Goal: Task Accomplishment & Management: Manage account settings

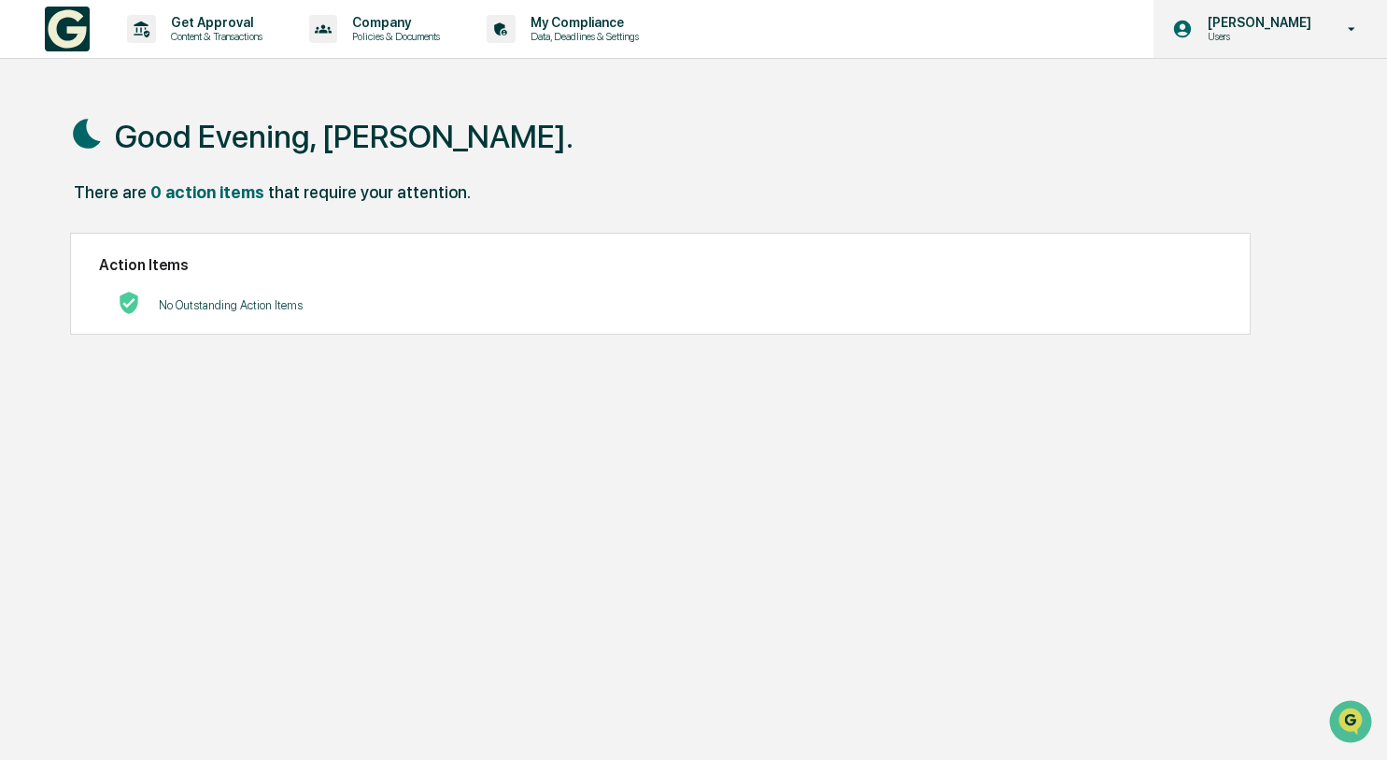
click at [1232, 34] on p "Users" at bounding box center [1257, 36] width 128 height 13
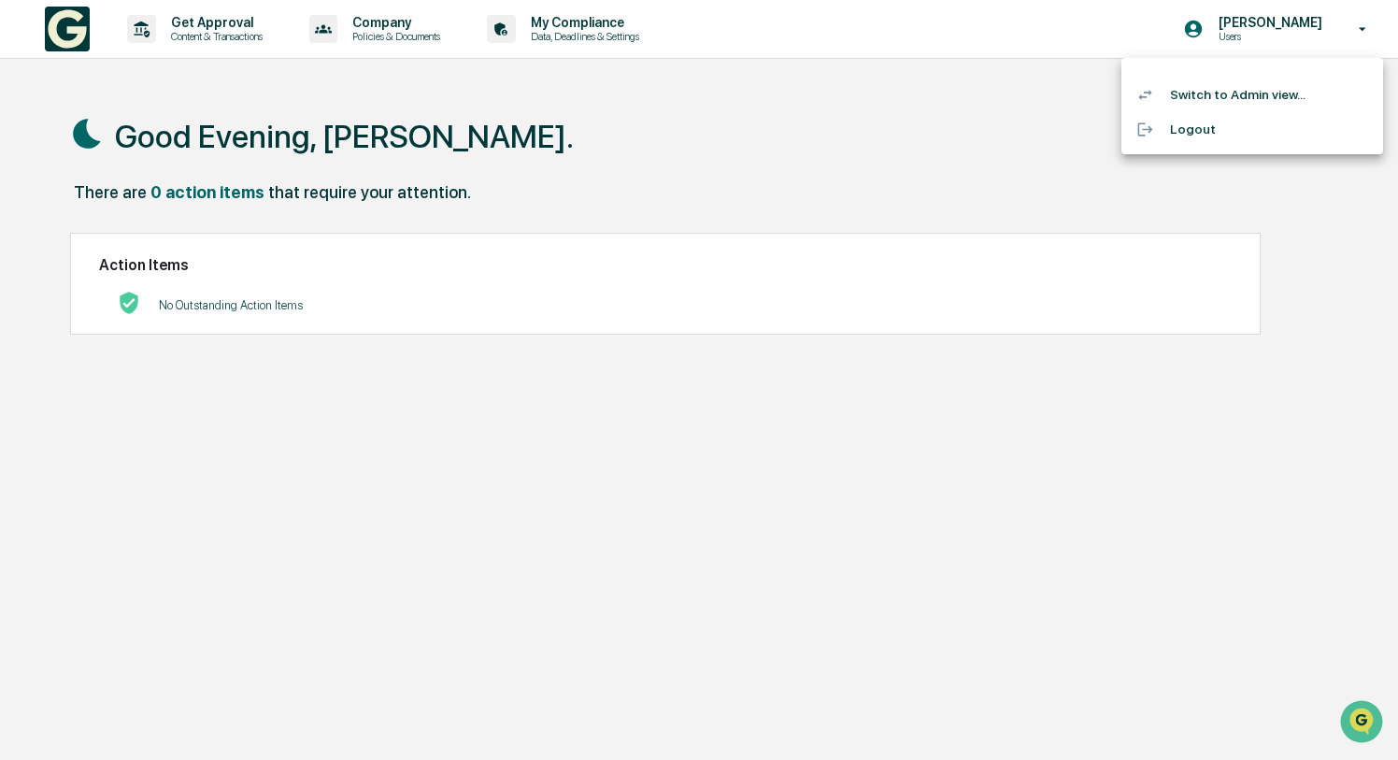
click at [1232, 91] on li "Switch to Admin view..." at bounding box center [1252, 95] width 262 height 35
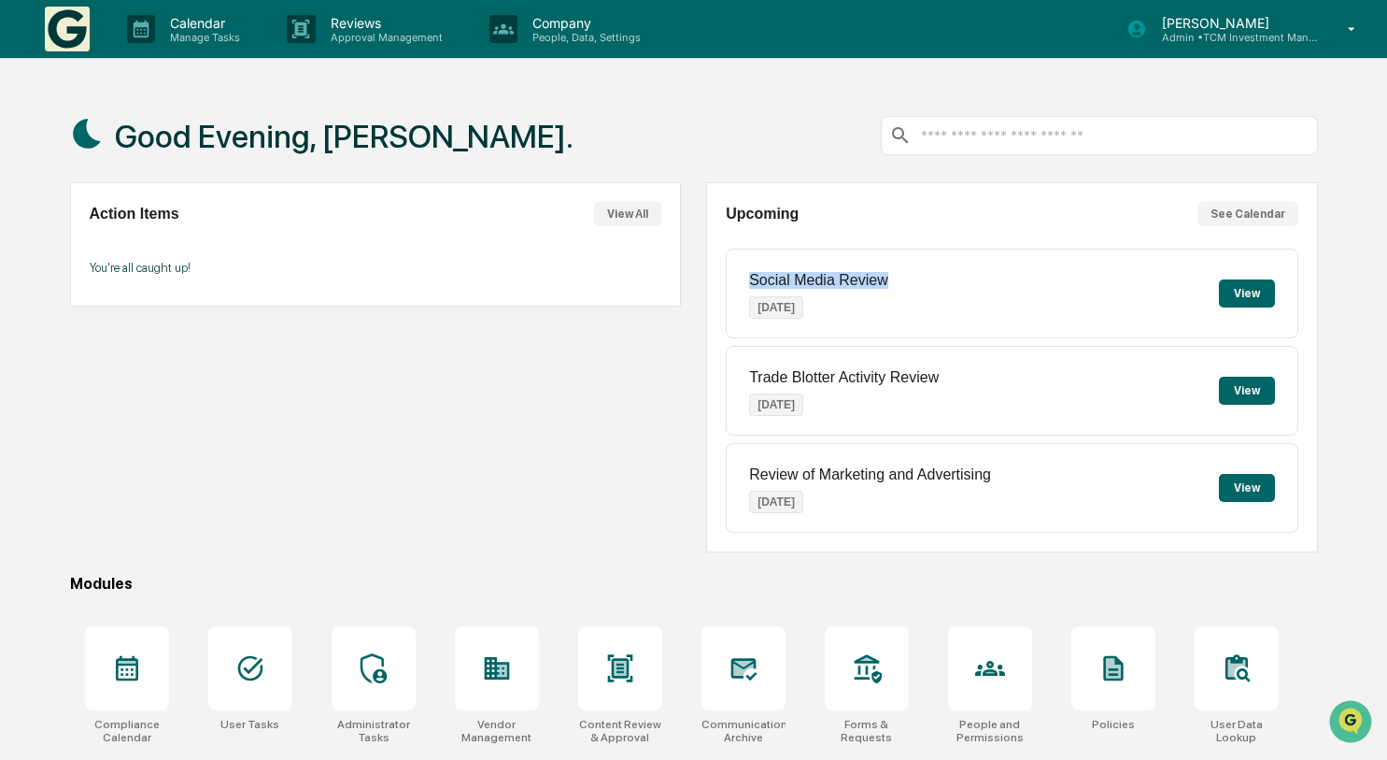
drag, startPoint x: 751, startPoint y: 280, endPoint x: 891, endPoint y: 279, distance: 140.1
click at [891, 279] on div "Social Media Review [DATE] View" at bounding box center [1012, 294] width 573 height 90
click at [1221, 207] on button "See Calendar" at bounding box center [1248, 214] width 101 height 24
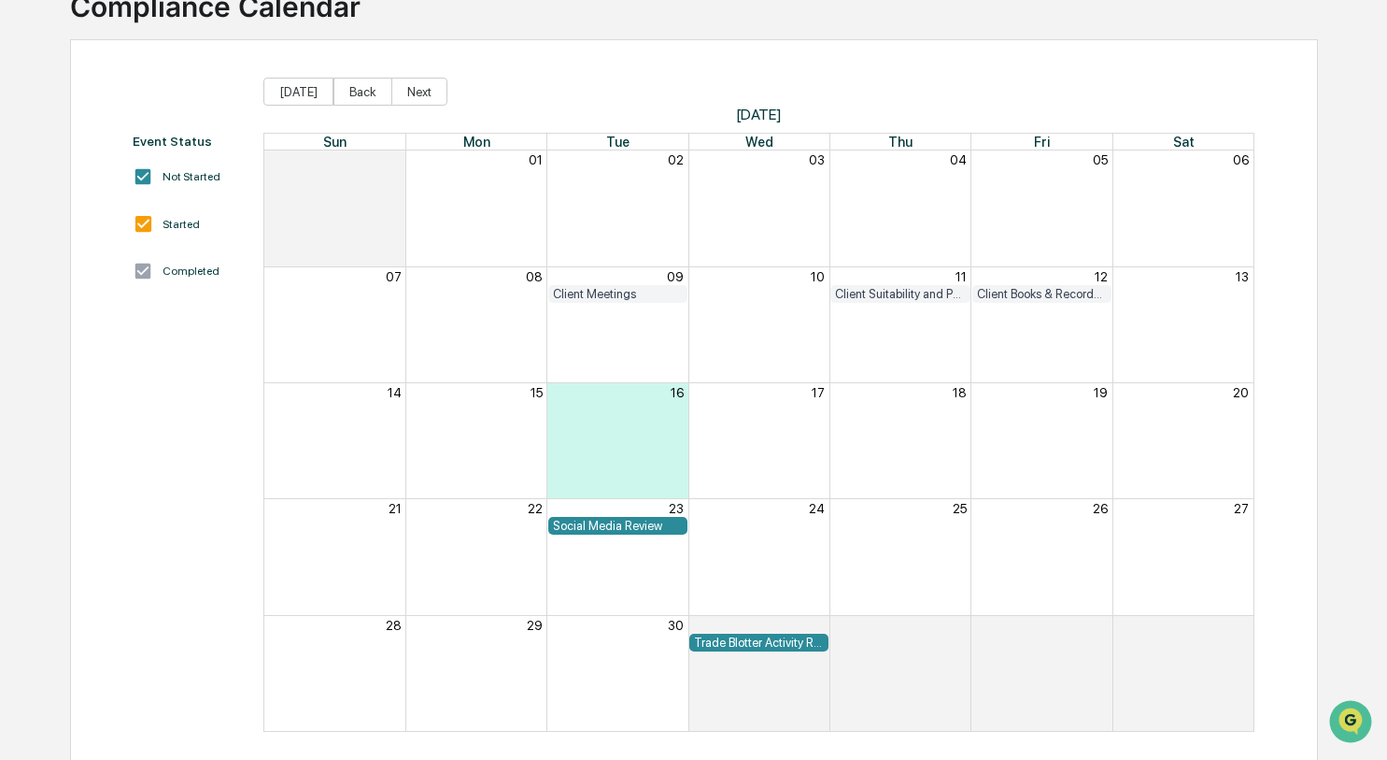
scroll to position [128, 0]
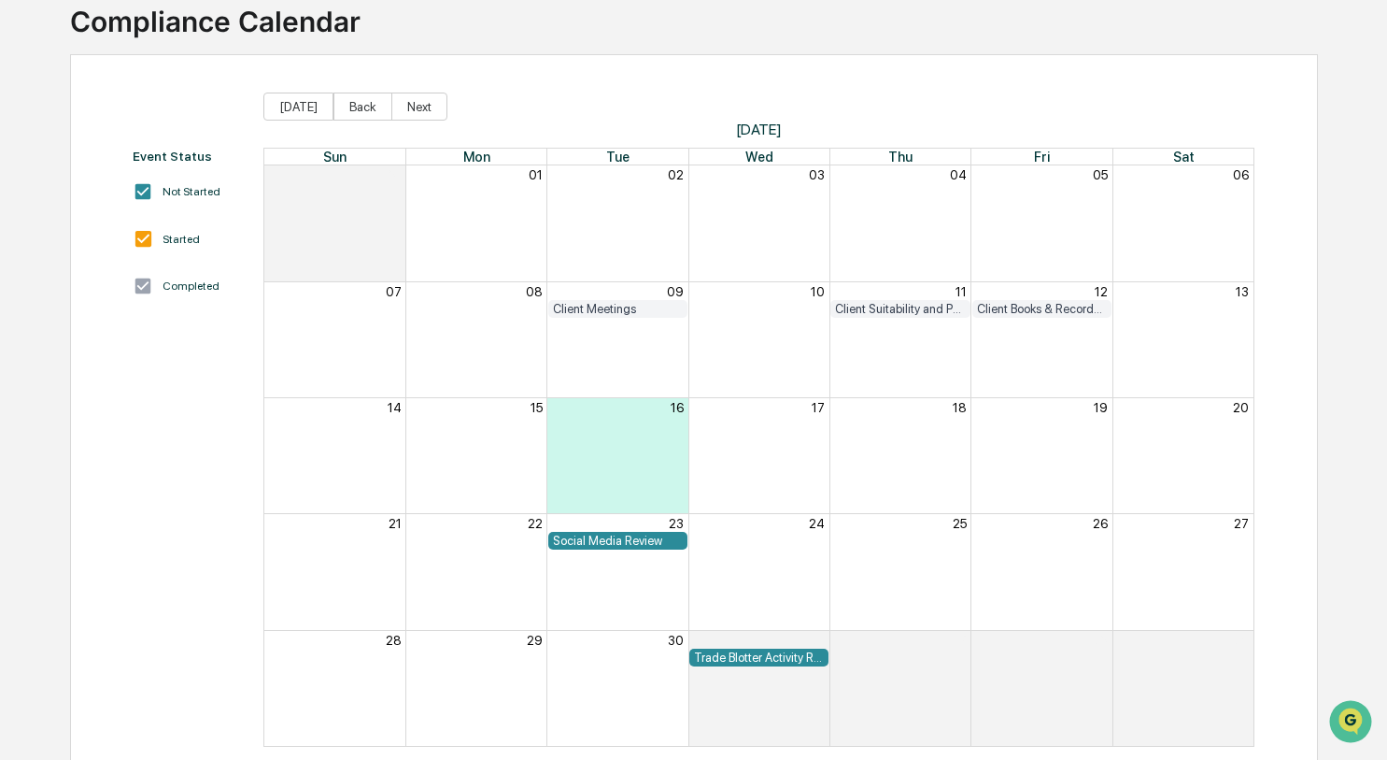
click at [891, 305] on div "Client Suitability and Performance Review" at bounding box center [900, 309] width 130 height 14
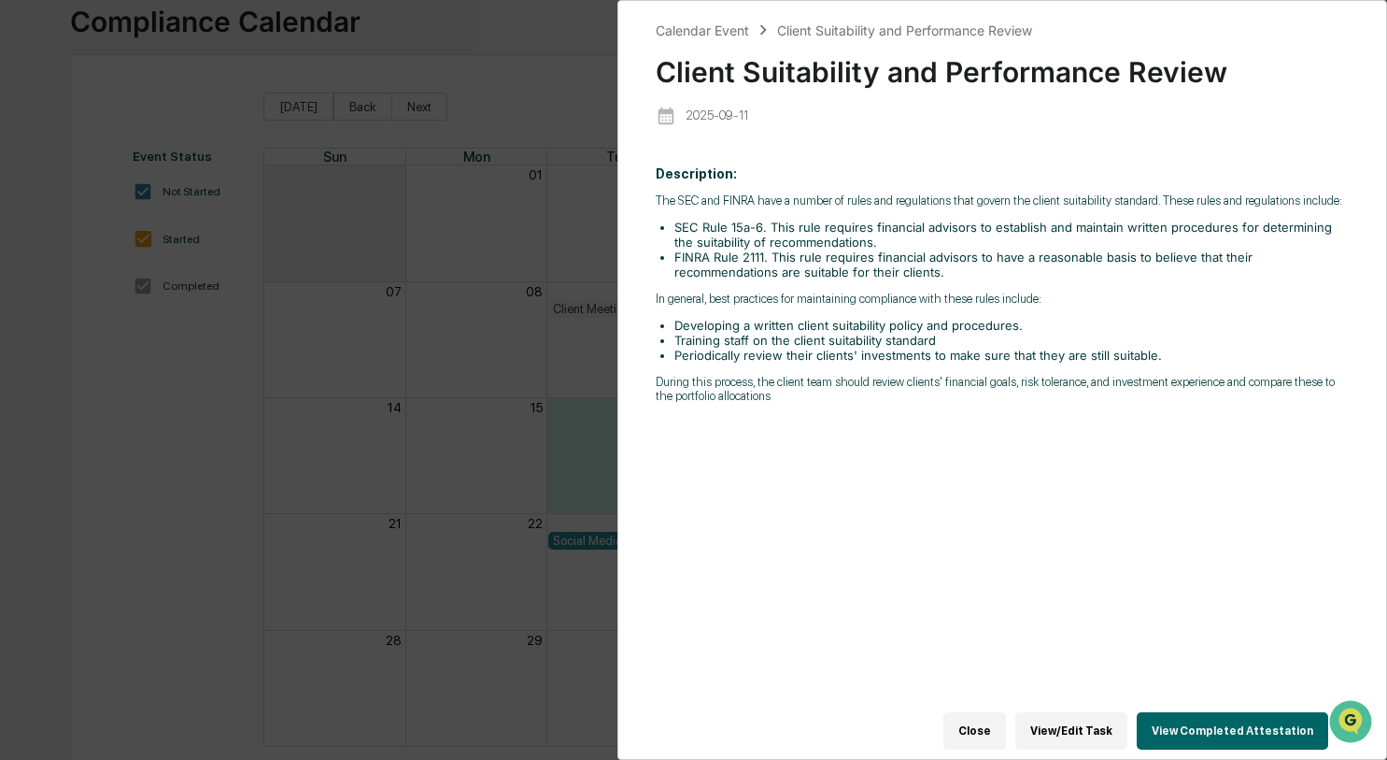
click at [559, 491] on div "Calendar Event Client Suitability and Performance Review Client Suitability and…" at bounding box center [693, 380] width 1387 height 760
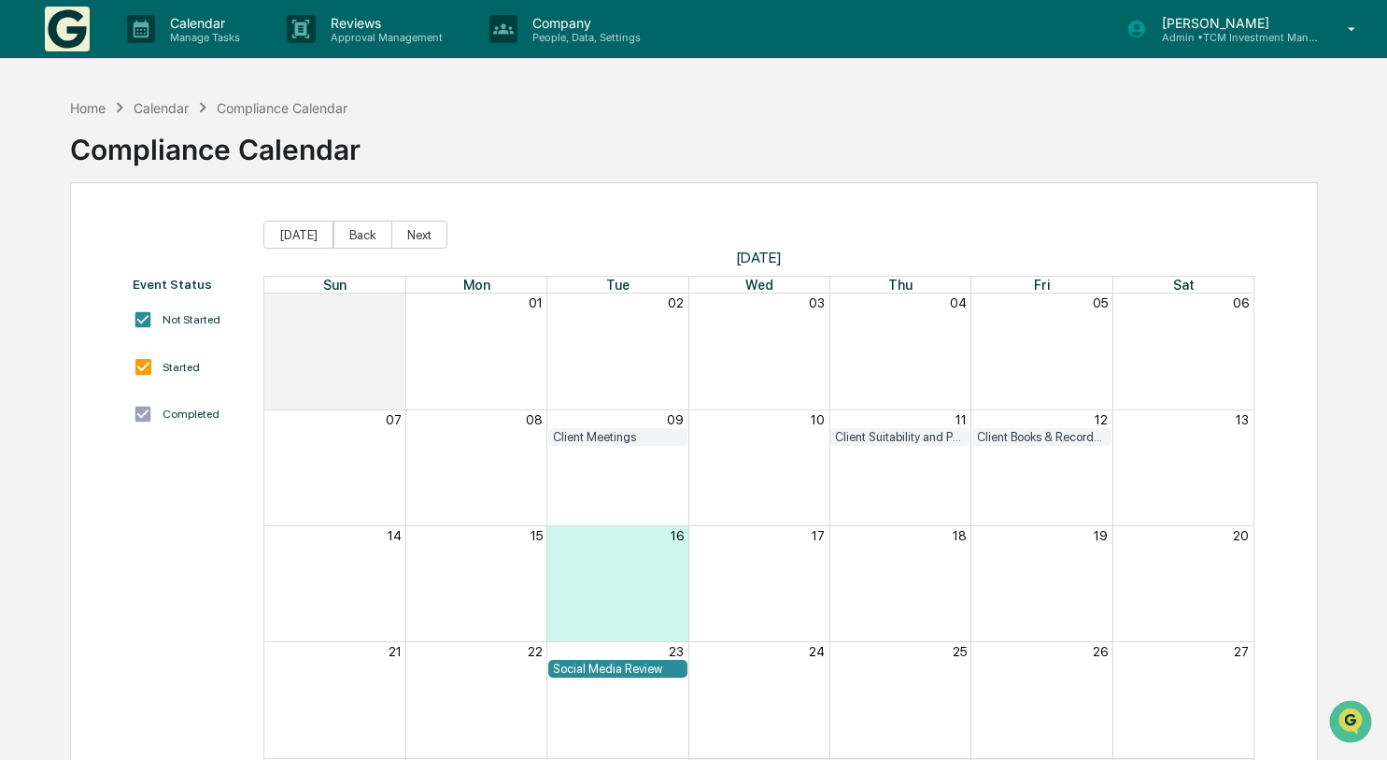
scroll to position [0, 0]
click at [914, 434] on div "Client Suitability and Performance Review" at bounding box center [900, 437] width 130 height 14
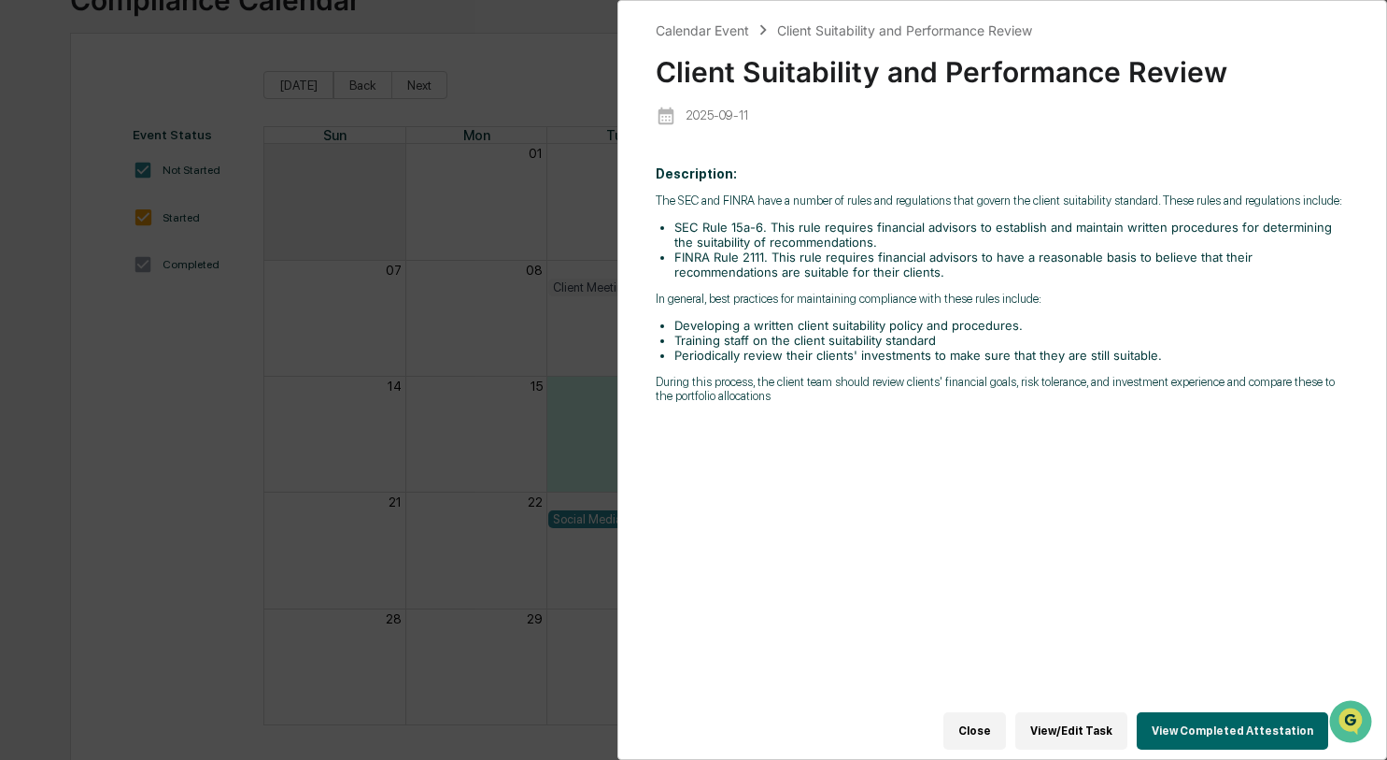
scroll to position [156, 0]
click at [521, 405] on div "Calendar Event Client Suitability and Performance Review Client Suitability and…" at bounding box center [693, 380] width 1387 height 760
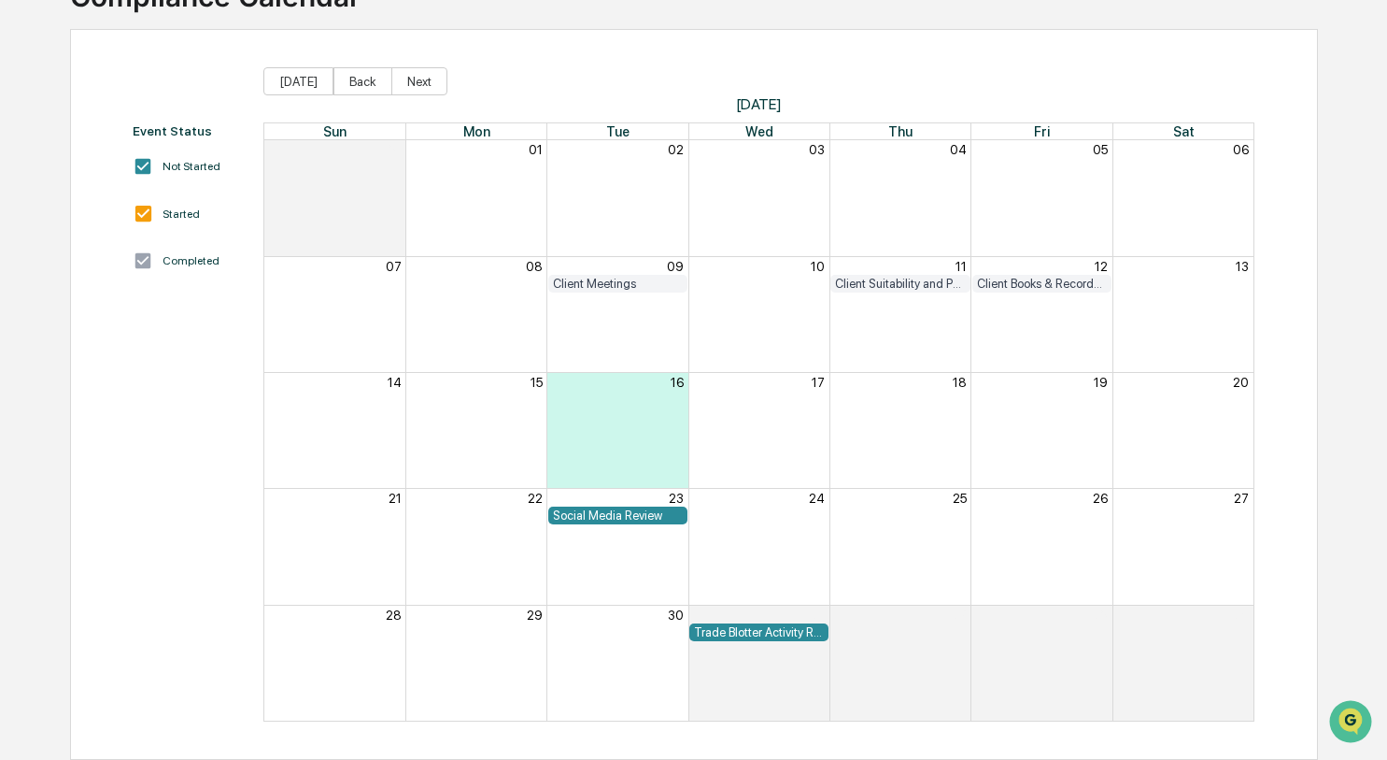
click at [1024, 280] on div "Client Books & Records Review" at bounding box center [1042, 284] width 130 height 14
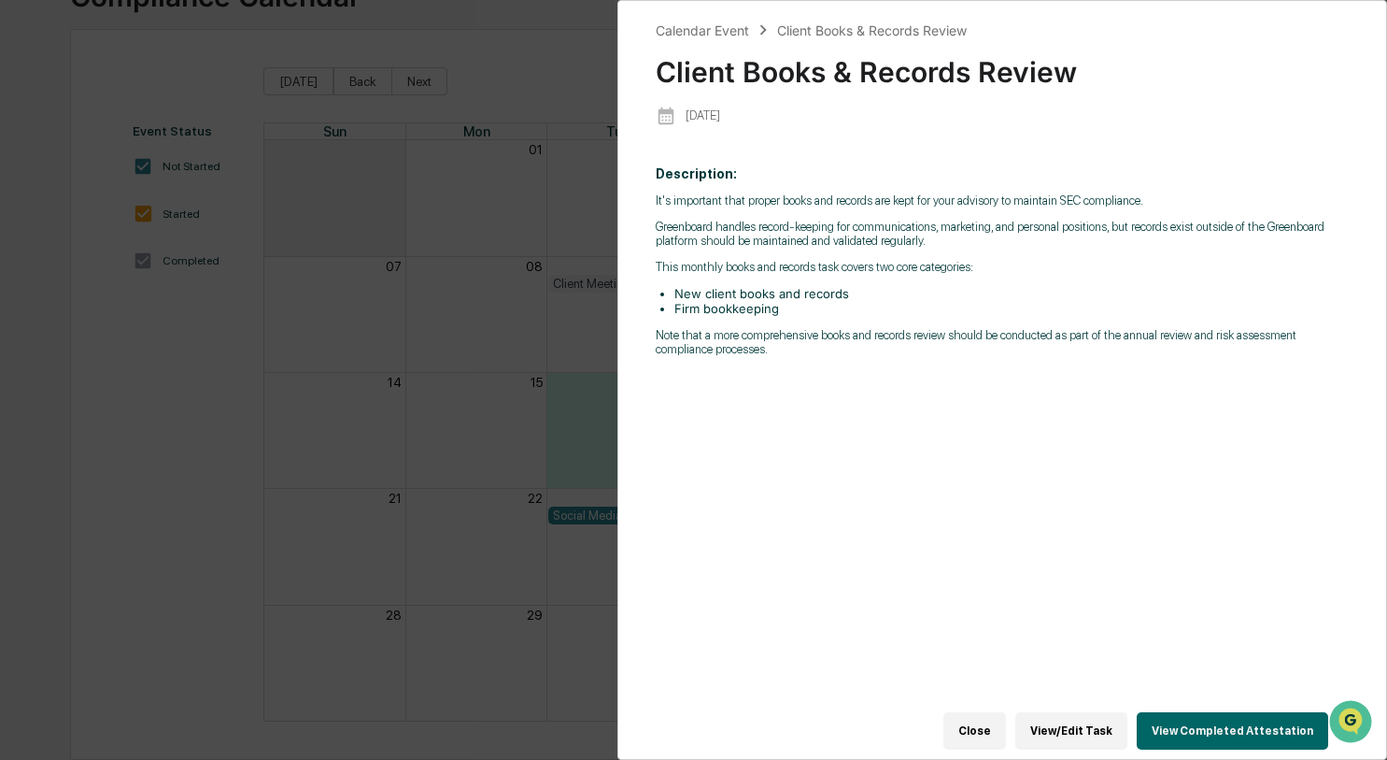
click at [556, 358] on div "Calendar Event Client Books & Records Review Client Books & Records Review [DAT…" at bounding box center [693, 380] width 1387 height 760
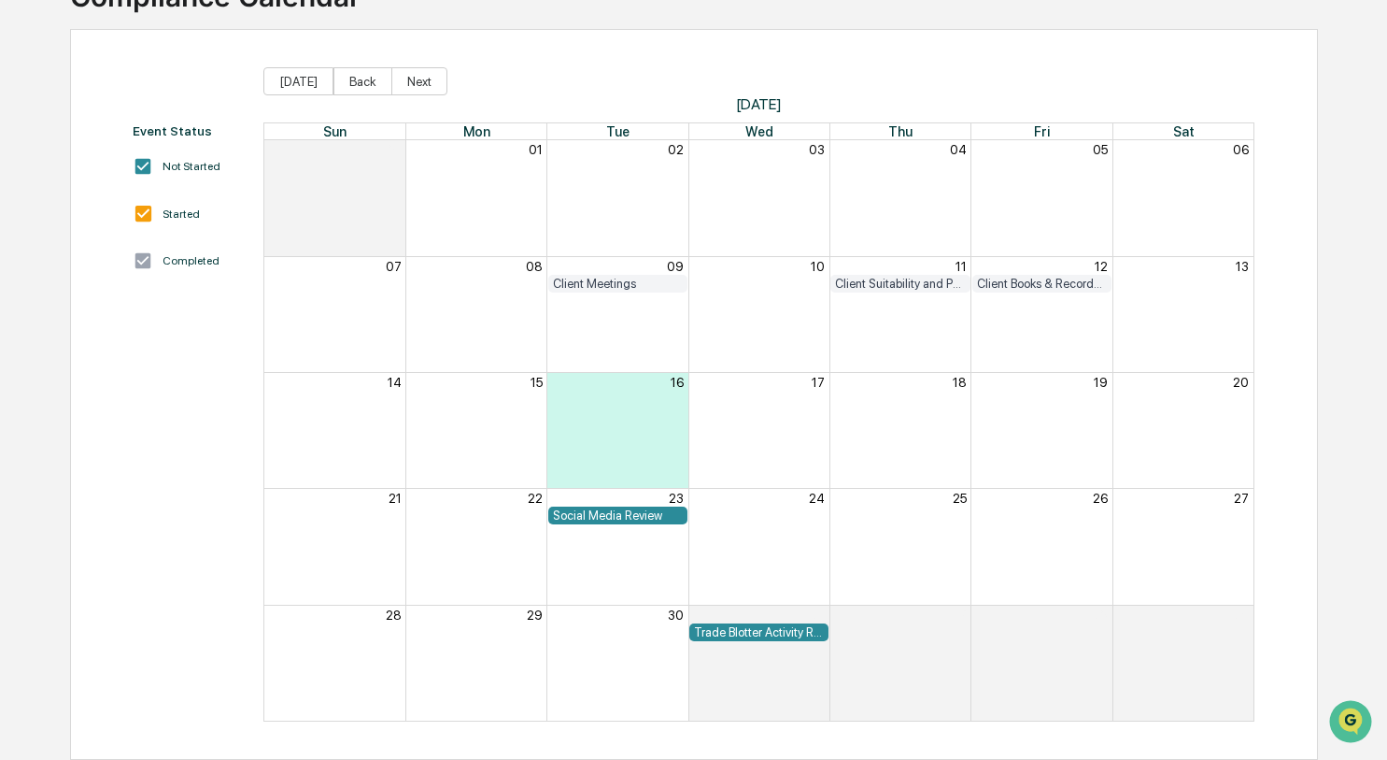
click at [616, 509] on div "Social Media Review" at bounding box center [618, 515] width 130 height 14
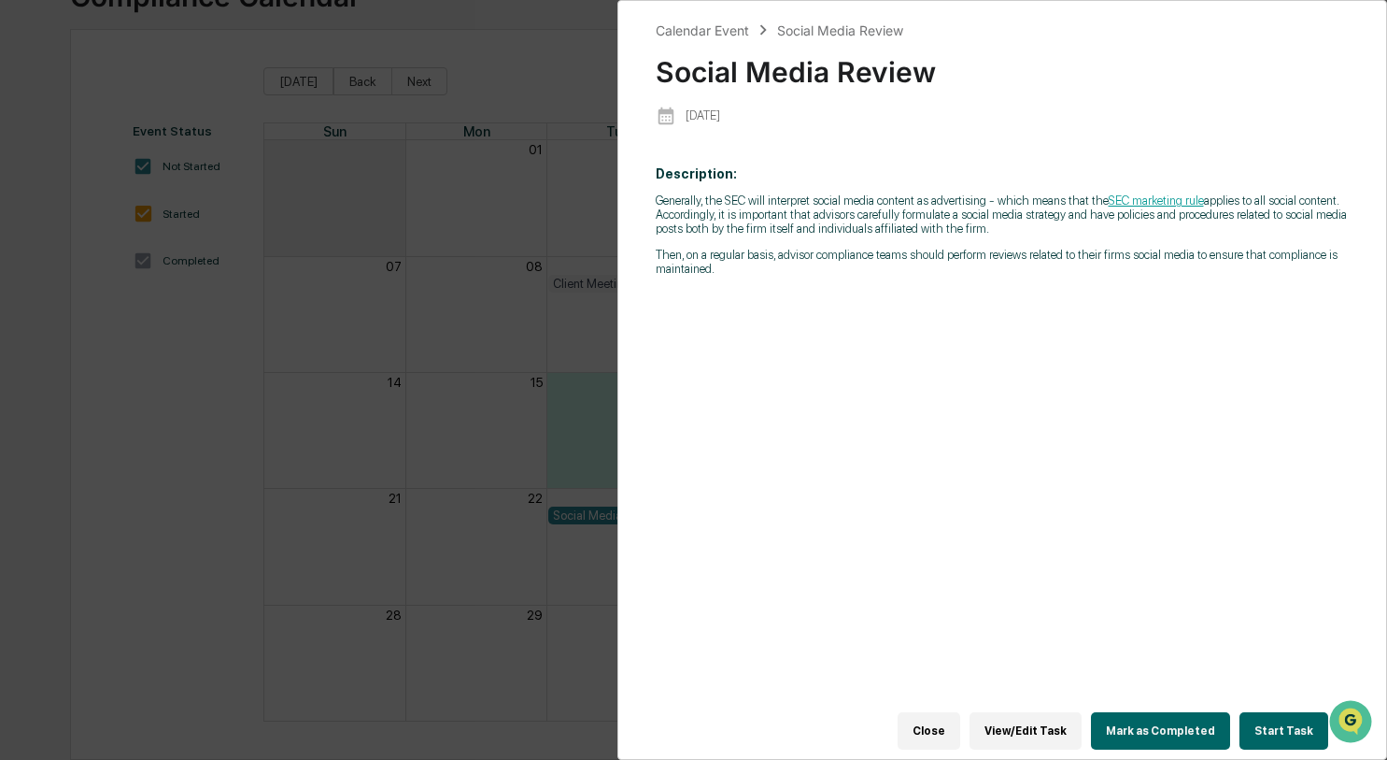
click at [546, 311] on div "Calendar Event Social Media Review Social Media Review [DATE] Description: Gene…" at bounding box center [693, 380] width 1387 height 760
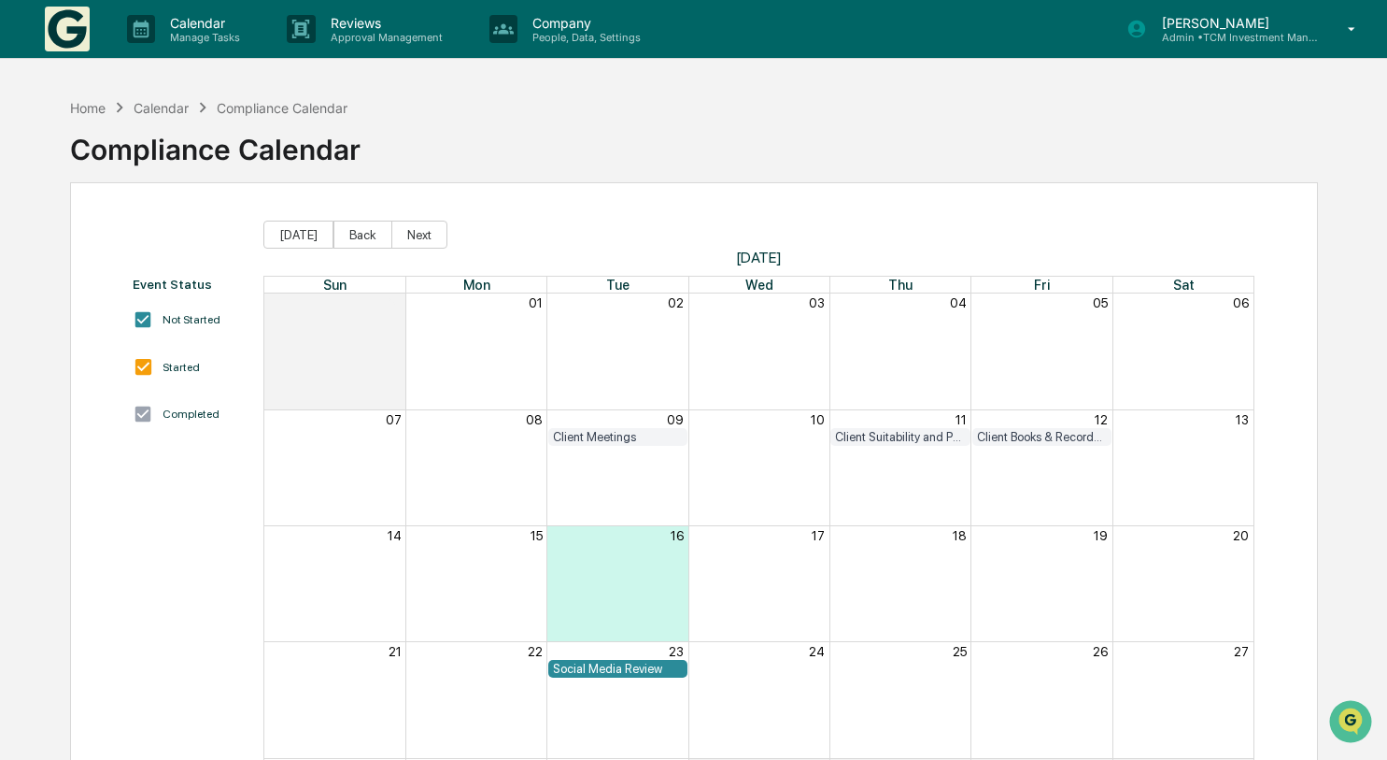
scroll to position [0, 0]
click at [93, 103] on div "Home" at bounding box center [88, 108] width 36 height 16
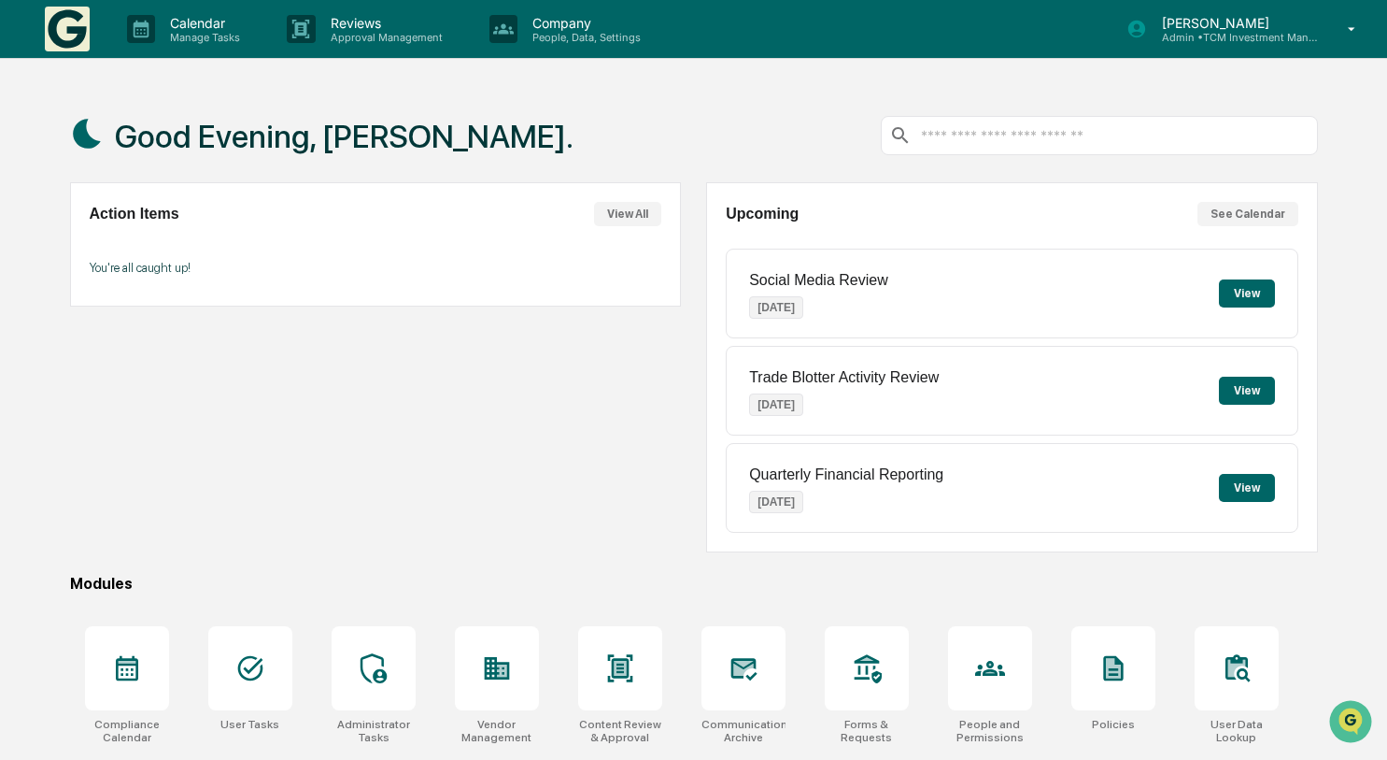
click at [1275, 35] on p "Admin • TCM Investment Management" at bounding box center [1234, 37] width 174 height 13
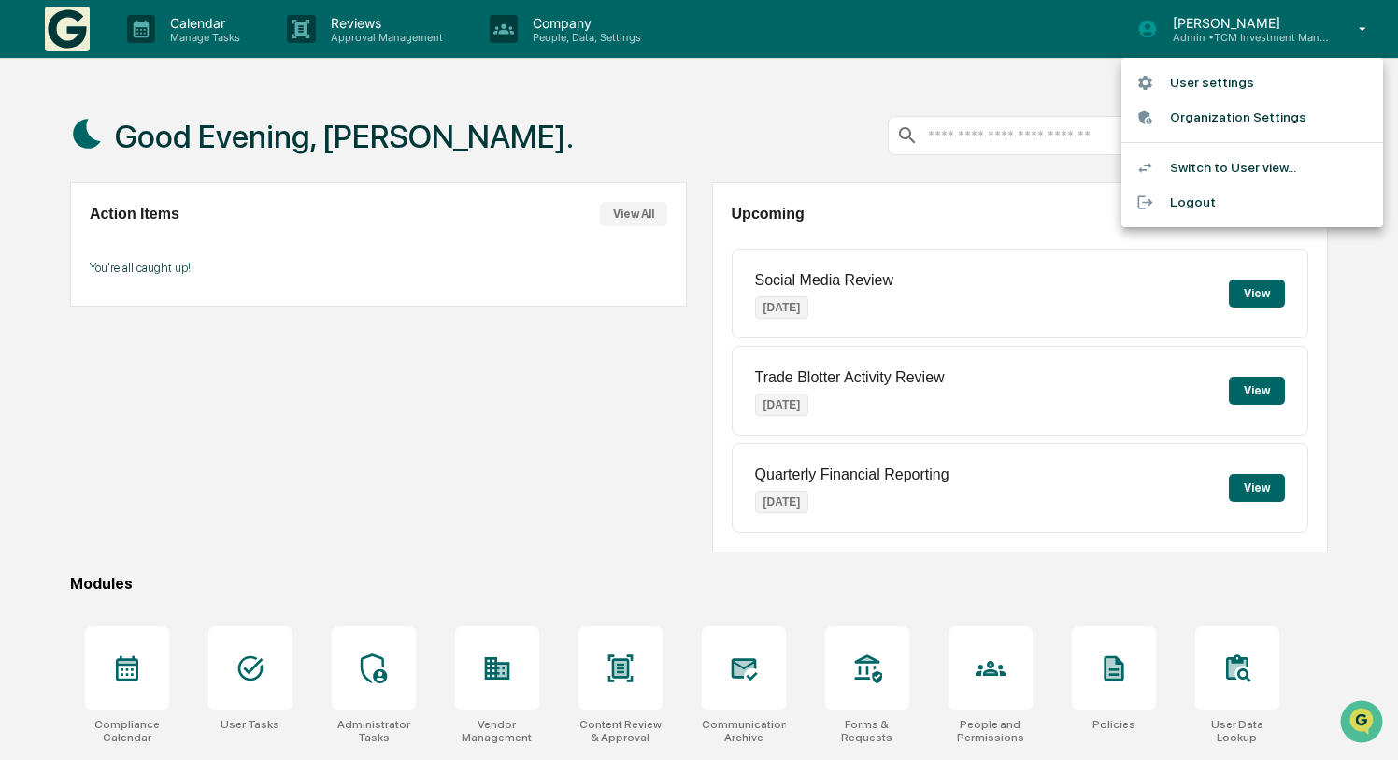
click at [1244, 86] on li "User settings" at bounding box center [1252, 82] width 262 height 35
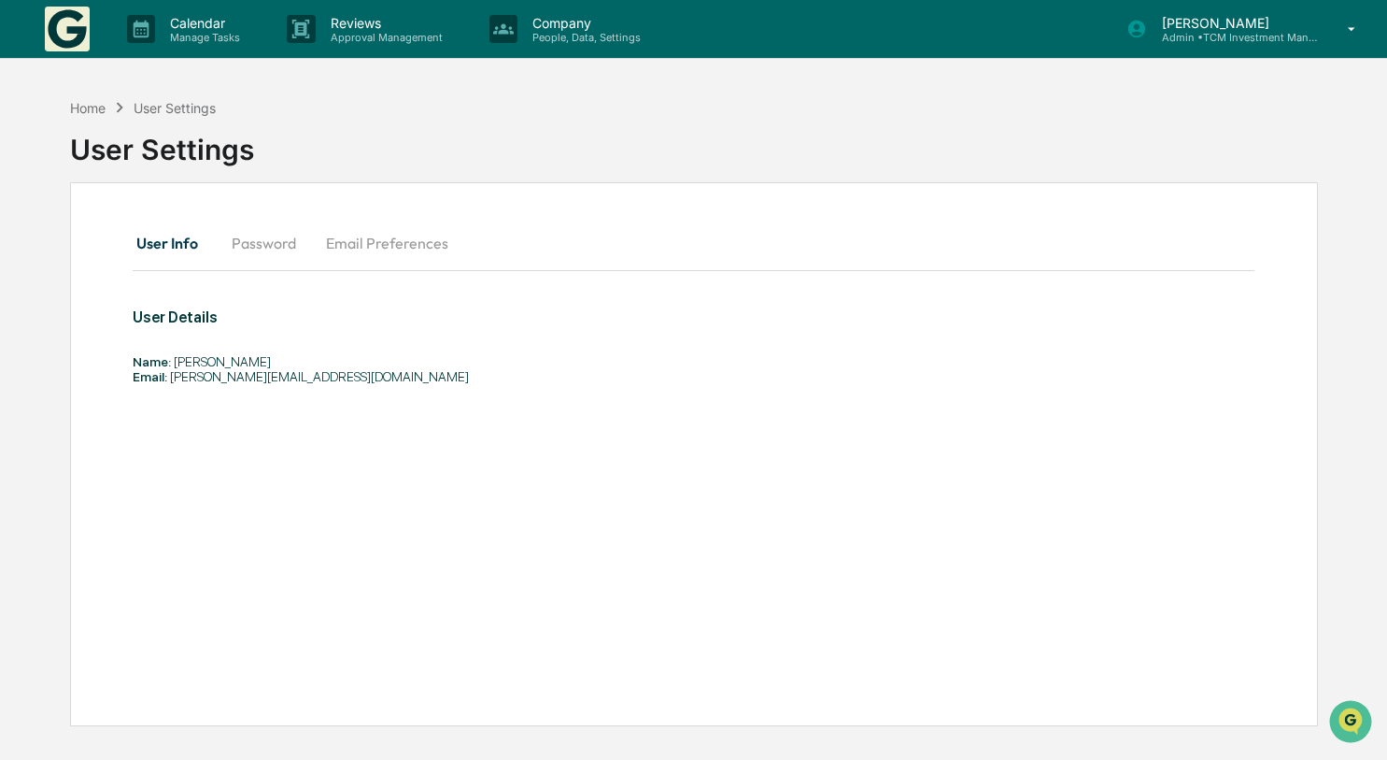
click at [259, 247] on button "Password" at bounding box center [264, 242] width 94 height 45
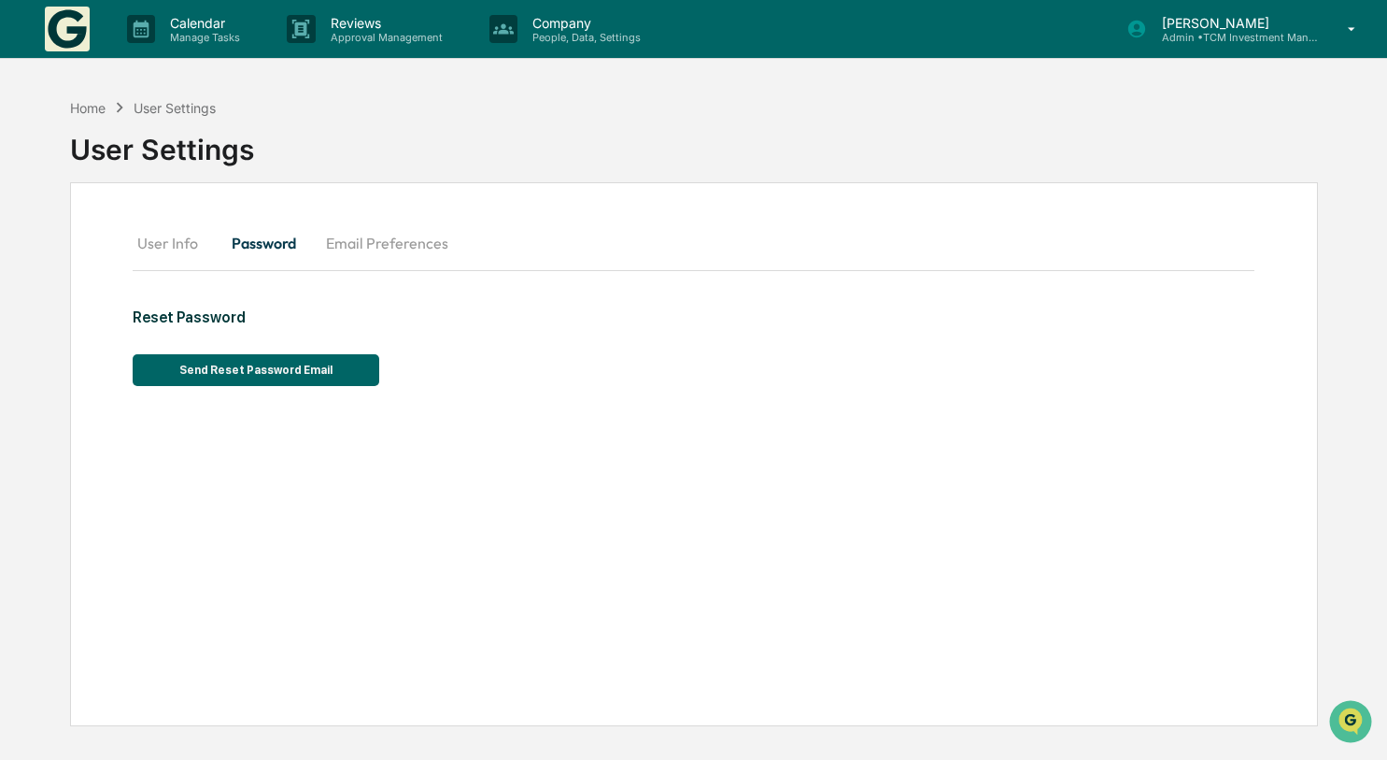
click at [395, 241] on button "Email Preferences" at bounding box center [387, 242] width 152 height 45
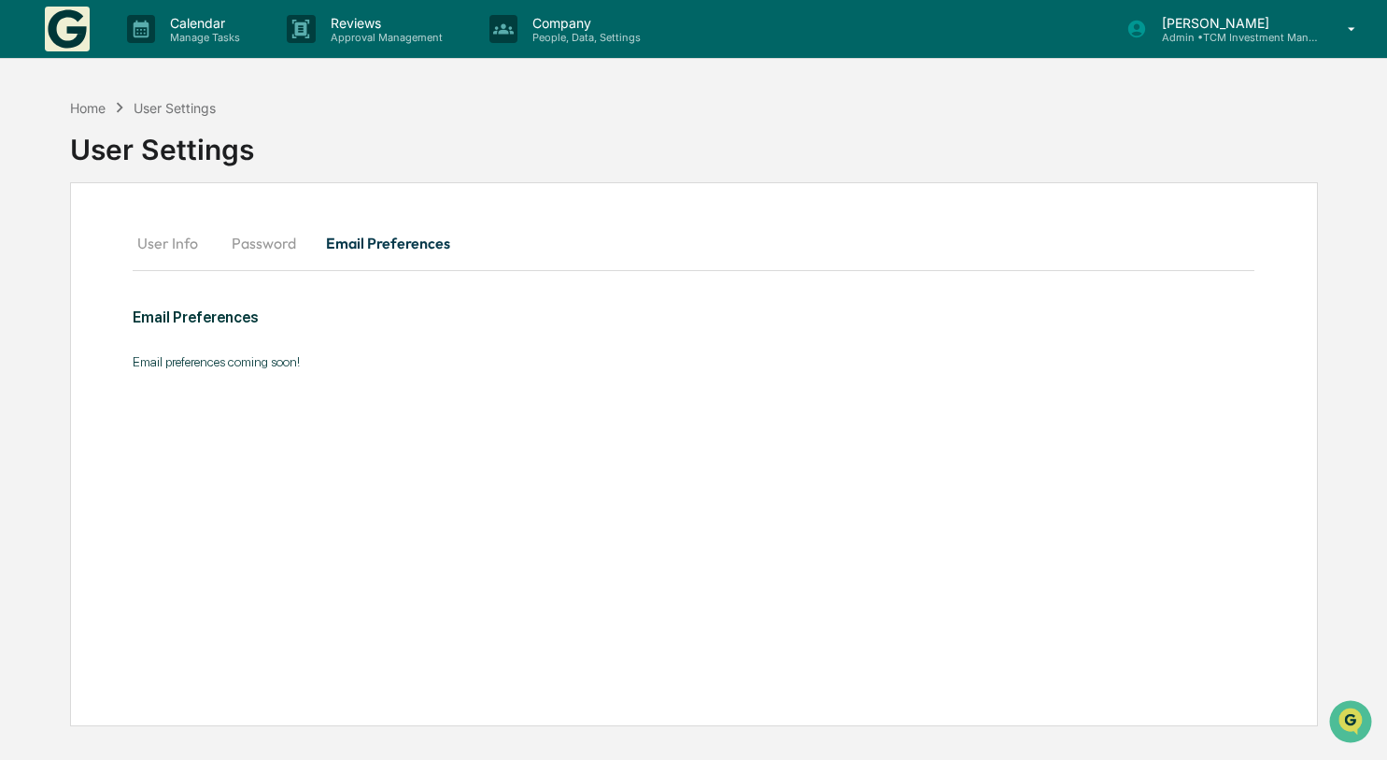
click at [161, 239] on button "User Info" at bounding box center [175, 242] width 84 height 45
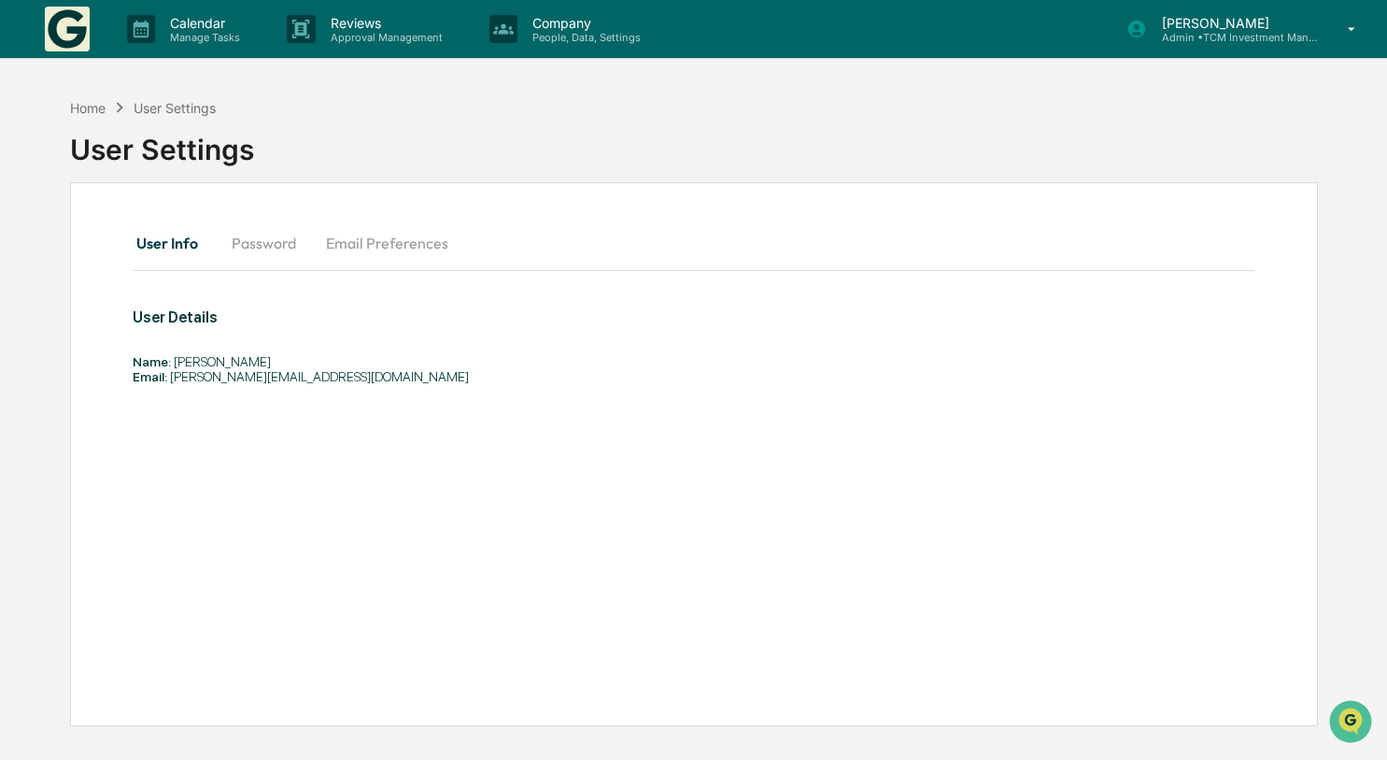
click at [1294, 17] on p "[PERSON_NAME]" at bounding box center [1234, 23] width 174 height 16
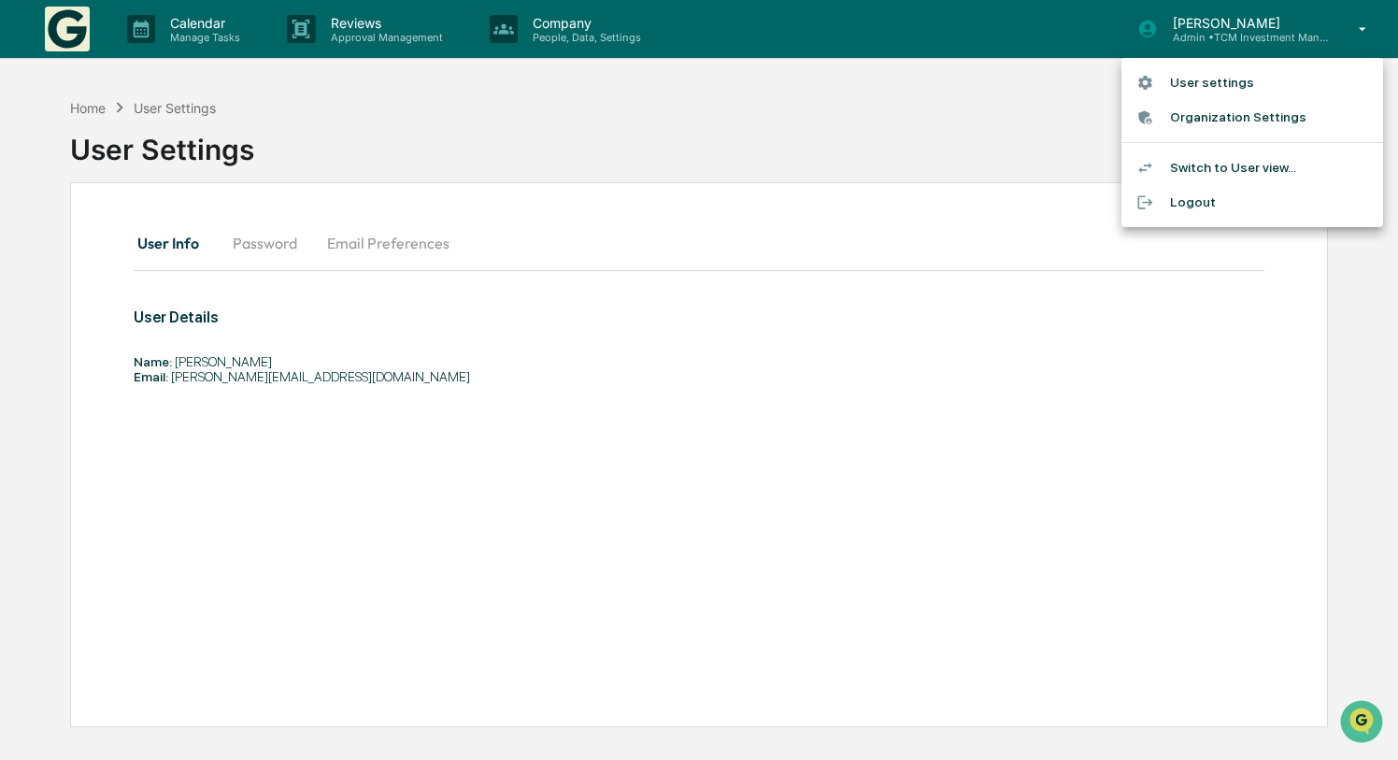
click at [1243, 121] on li "Organization Settings" at bounding box center [1252, 117] width 262 height 35
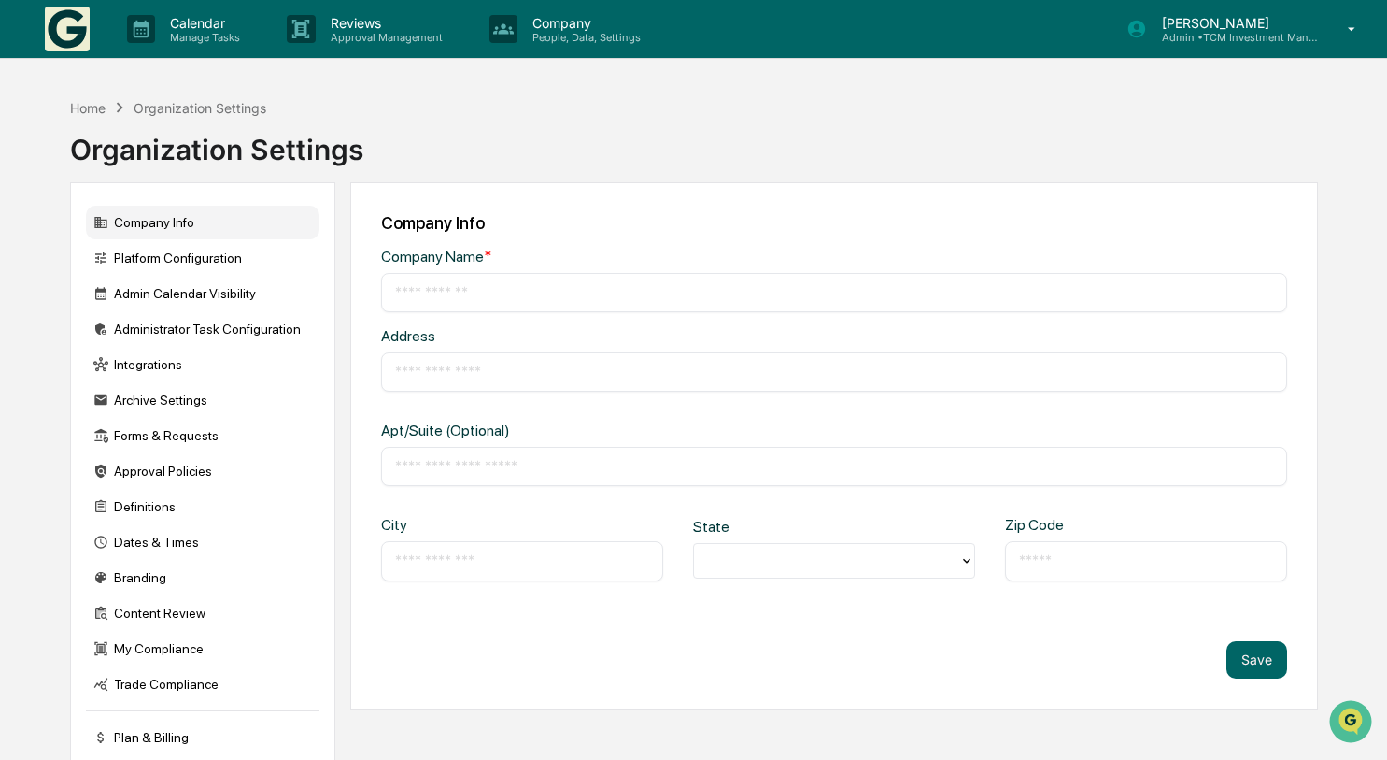
type input "**********"
type input "********"
type input "*****"
click at [143, 370] on div "Integrations" at bounding box center [203, 365] width 234 height 34
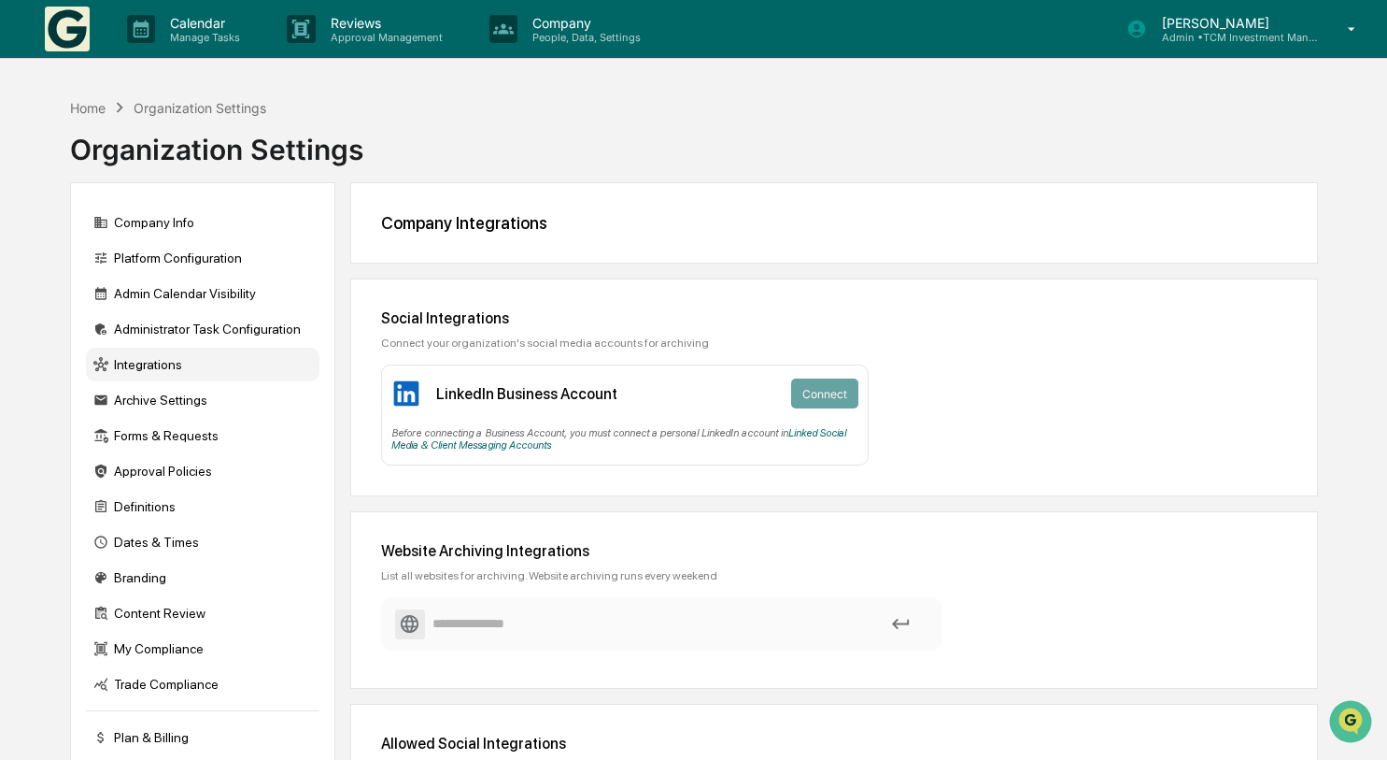
click at [457, 210] on div "Company Integrations" at bounding box center [834, 222] width 969 height 81
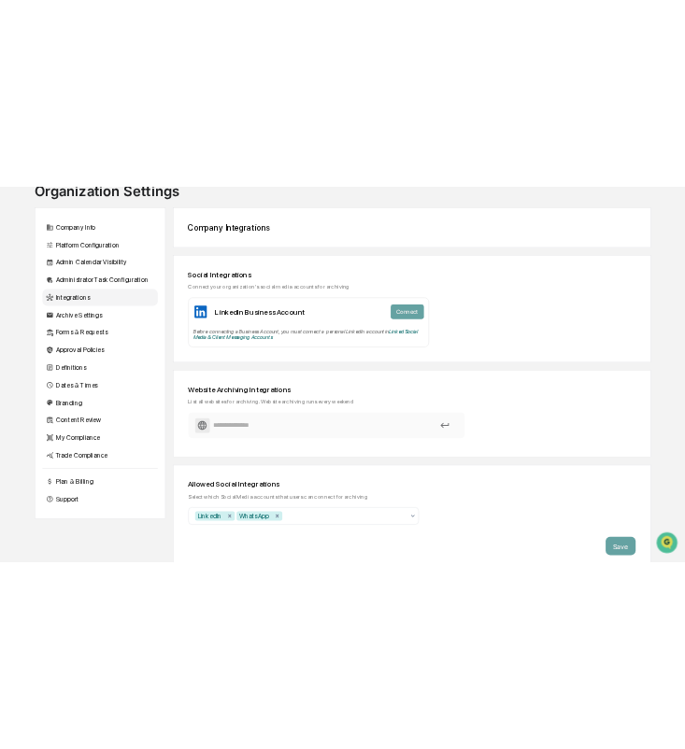
scroll to position [69, 0]
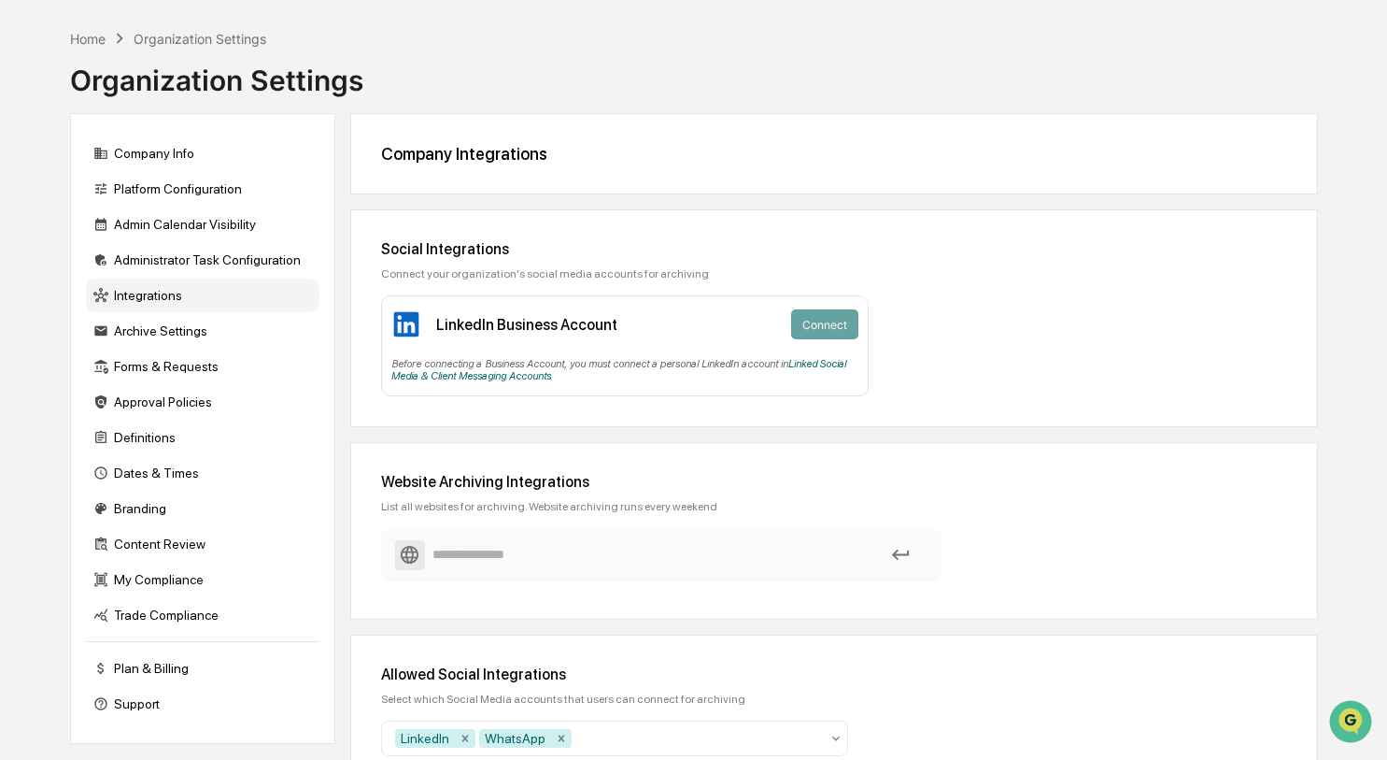
click at [446, 147] on div "Company Integrations" at bounding box center [834, 154] width 907 height 20
